Goal: Task Accomplishment & Management: Manage account settings

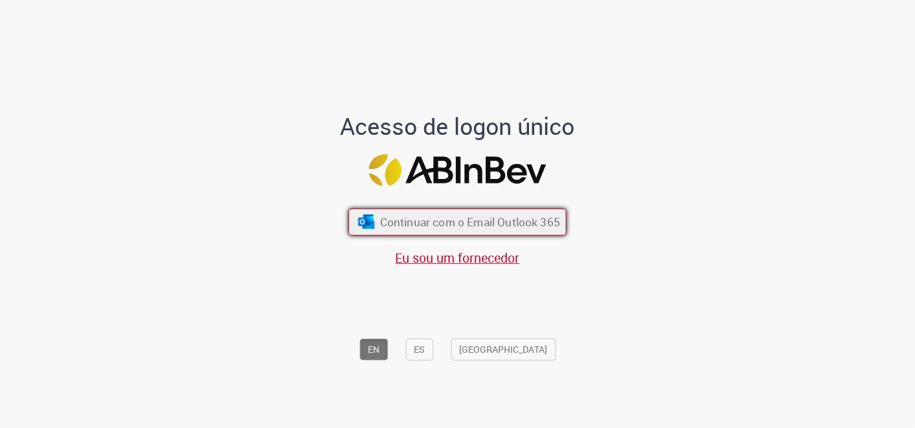
click at [445, 231] on button "Continuar com o Email Outlook 365" at bounding box center [458, 221] width 218 height 27
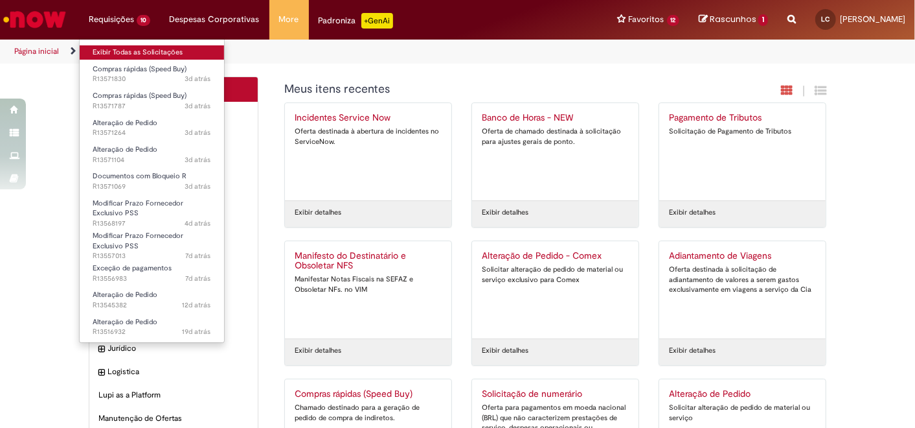
click at [113, 53] on link "Exibir Todas as Solicitações" at bounding box center [152, 52] width 144 height 14
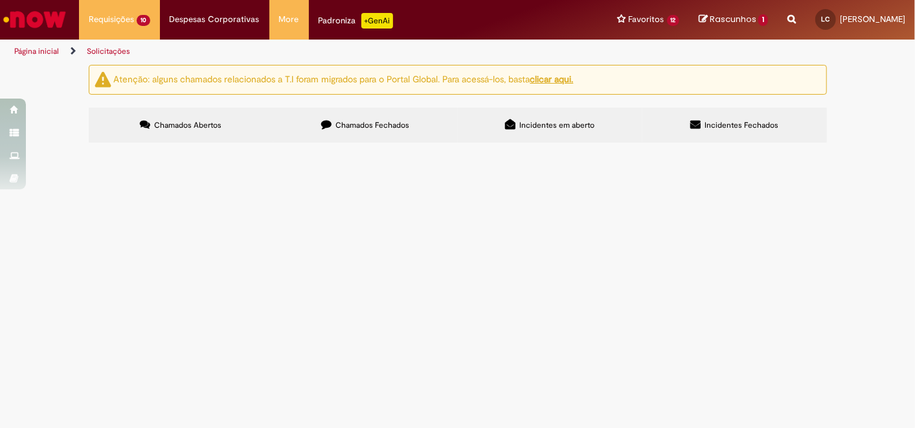
scroll to position [144, 0]
click at [0, 0] on span "Este é o local da nossa festa do final de ano do Global, cadastro fornecedor es…" at bounding box center [0, 0] width 0 height 0
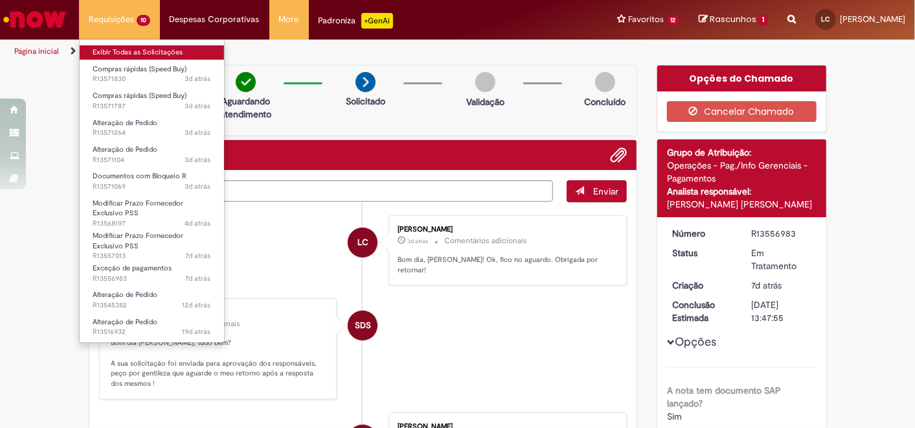
click at [137, 53] on link "Exibir Todas as Solicitações" at bounding box center [152, 52] width 144 height 14
